Goal: Check status: Check status

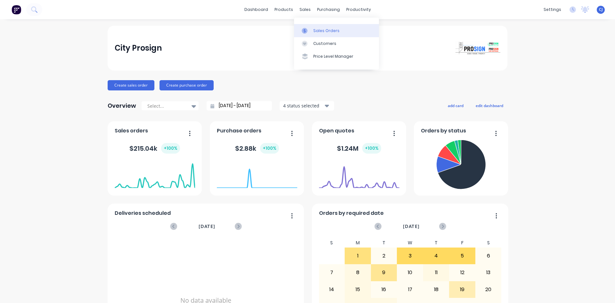
click at [305, 30] on icon at bounding box center [305, 31] width 6 height 6
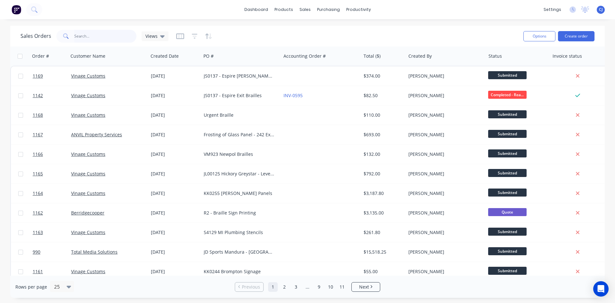
click at [102, 34] on input "text" at bounding box center [105, 36] width 62 height 13
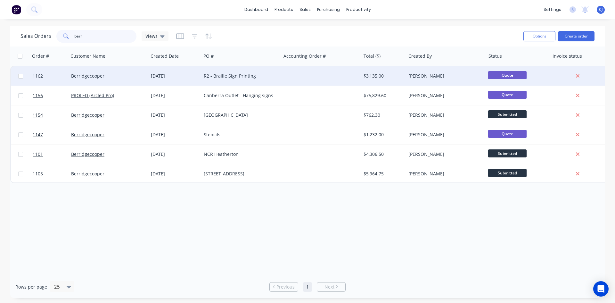
type input "berr"
click at [164, 77] on div "[DATE]" at bounding box center [175, 76] width 48 height 6
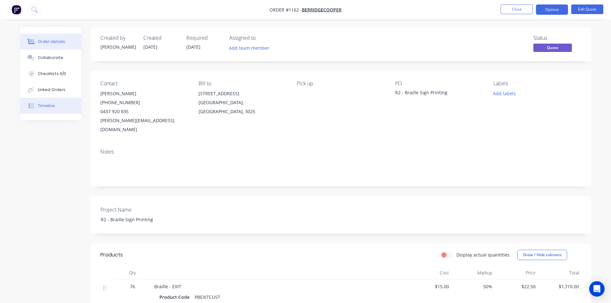
click at [52, 106] on div "Timeline" at bounding box center [46, 106] width 17 height 6
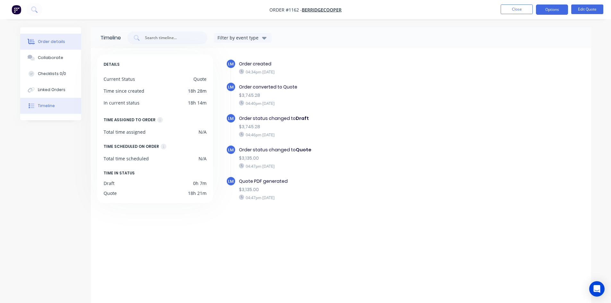
click at [48, 42] on div "Order details" at bounding box center [51, 42] width 27 height 6
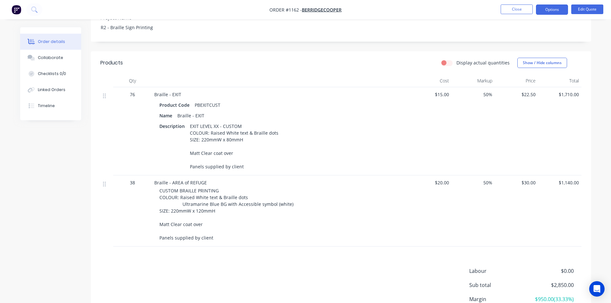
scroll to position [192, 0]
click at [510, 8] on button "Close" at bounding box center [516, 9] width 32 height 10
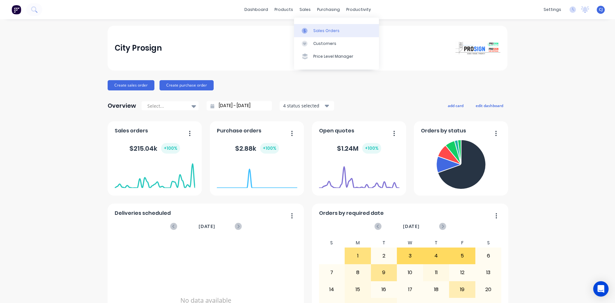
click at [308, 27] on link "Sales Orders" at bounding box center [336, 30] width 85 height 13
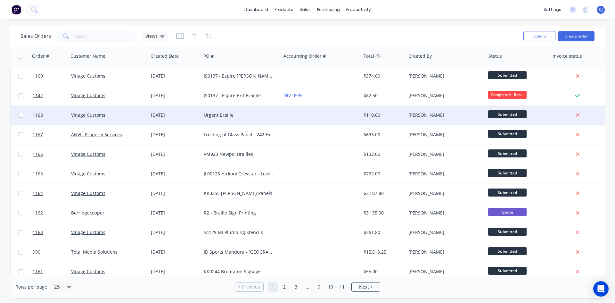
click at [212, 113] on div "Urgent Braille" at bounding box center [239, 115] width 71 height 6
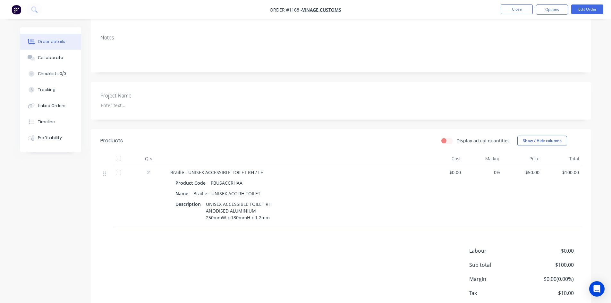
scroll to position [143, 0]
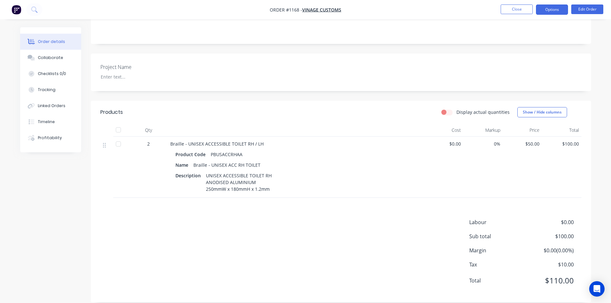
click at [555, 7] on button "Options" at bounding box center [552, 9] width 32 height 10
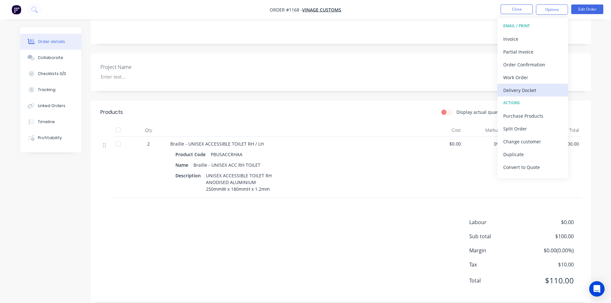
click at [527, 87] on div "Delivery Docket" at bounding box center [532, 90] width 59 height 9
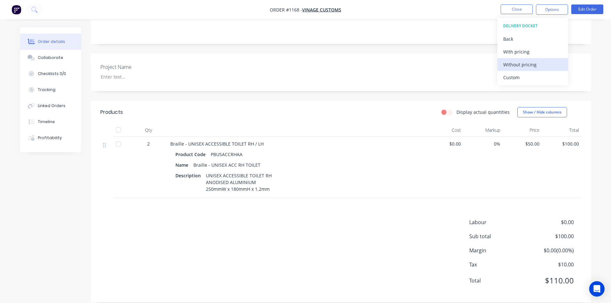
click at [529, 61] on div "Without pricing" at bounding box center [532, 64] width 59 height 9
click at [604, 38] on div "Order details Collaborate Checklists 0/0 Tracking Linked Orders Timeline Profit…" at bounding box center [305, 84] width 611 height 454
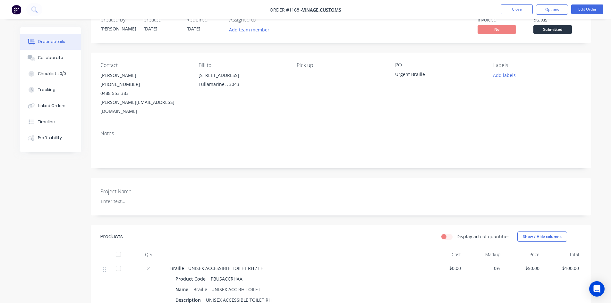
scroll to position [14, 0]
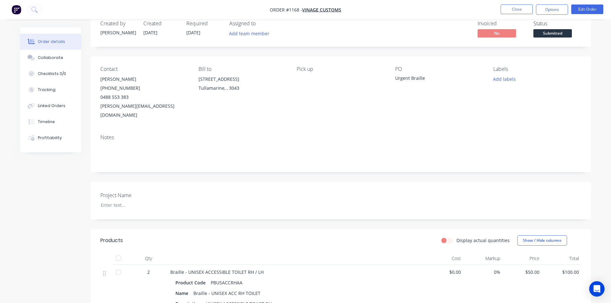
click at [558, 35] on span "Submitted" at bounding box center [552, 33] width 38 height 8
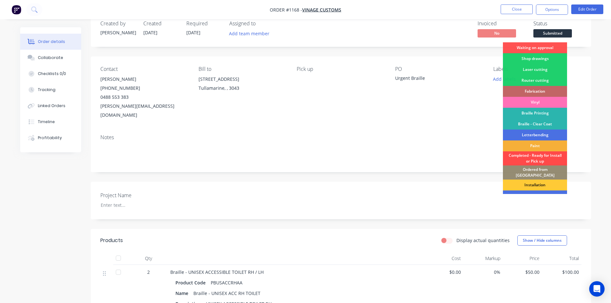
click at [545, 160] on div "Completed - Ready for Install or Pick up" at bounding box center [535, 158] width 64 height 14
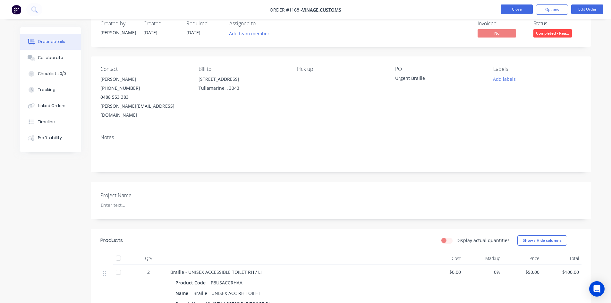
click at [506, 10] on button "Close" at bounding box center [516, 9] width 32 height 10
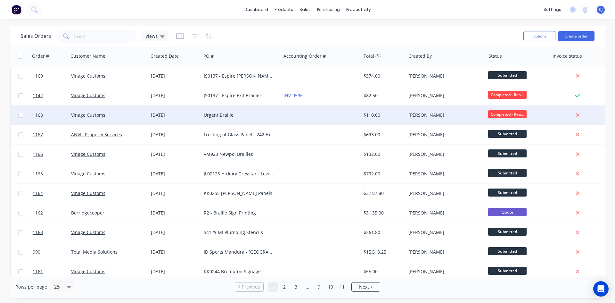
click at [388, 116] on div "$110.00" at bounding box center [382, 115] width 37 height 6
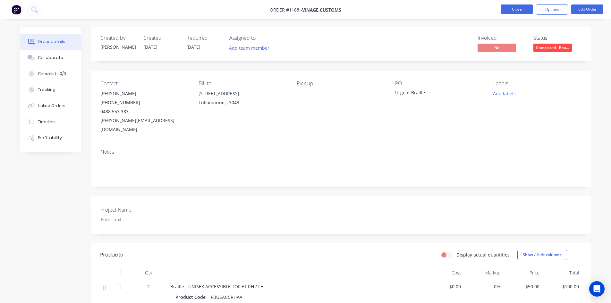
click at [505, 8] on button "Close" at bounding box center [516, 9] width 32 height 10
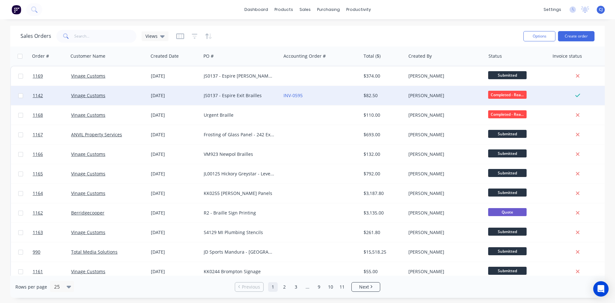
click at [343, 99] on div "INV-0595" at bounding box center [321, 95] width 80 height 19
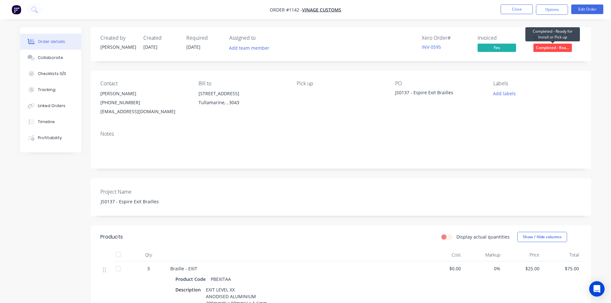
click at [546, 48] on span "Completed - Rea..." at bounding box center [552, 48] width 38 height 8
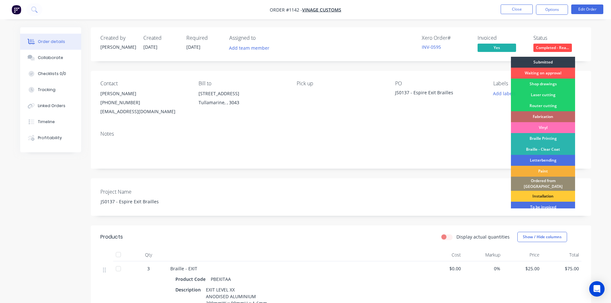
click at [406, 124] on div "Contact [PERSON_NAME] [PHONE_NUMBER] [EMAIL_ADDRESS][DOMAIN_NAME] Bill to [STRE…" at bounding box center [341, 98] width 500 height 55
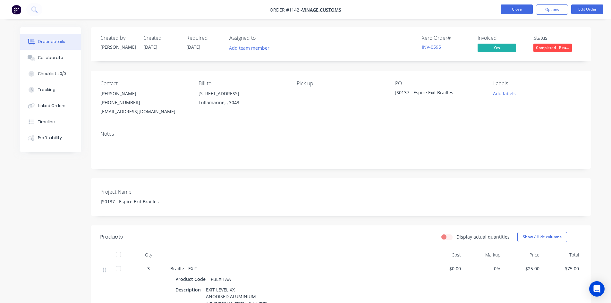
click at [513, 12] on button "Close" at bounding box center [516, 9] width 32 height 10
